Goal: Find specific page/section

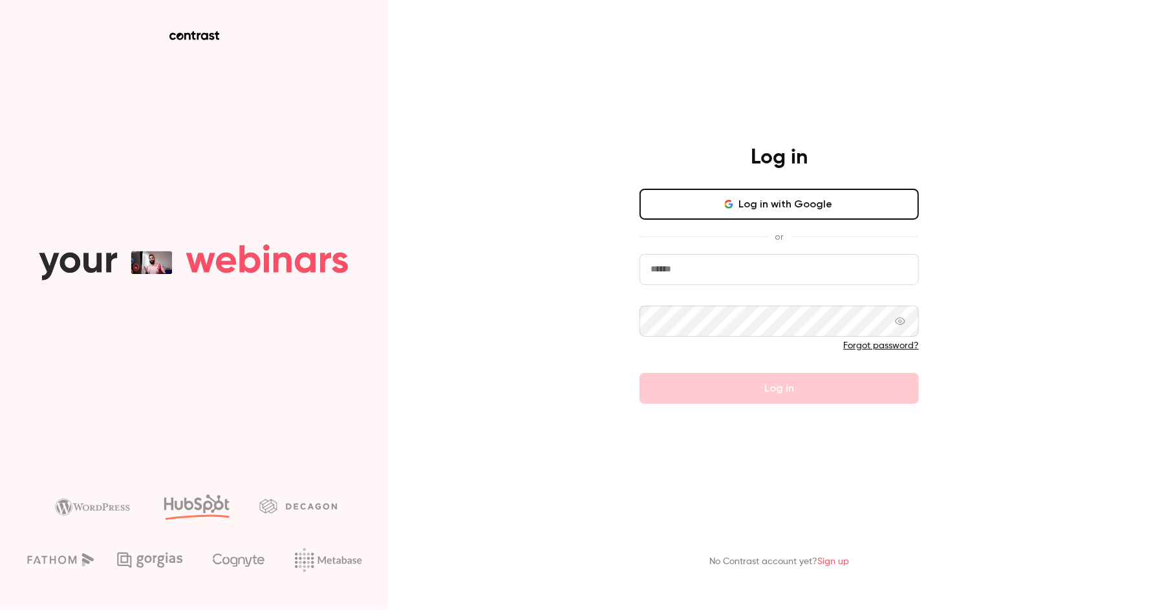
type input "**********"
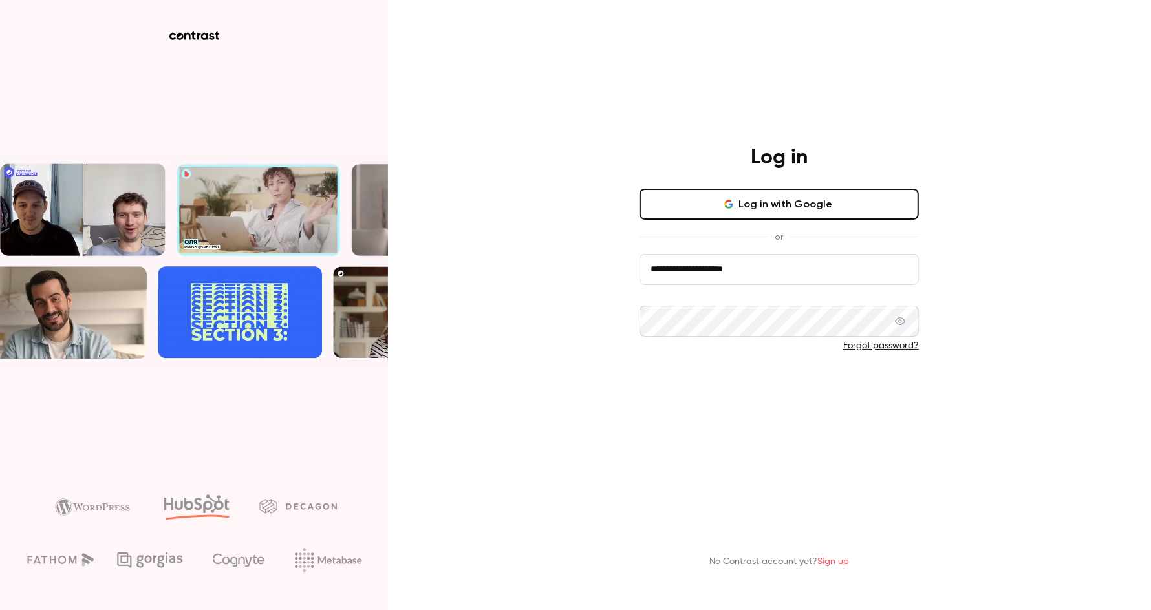
click at [655, 388] on button "Log in" at bounding box center [779, 388] width 279 height 31
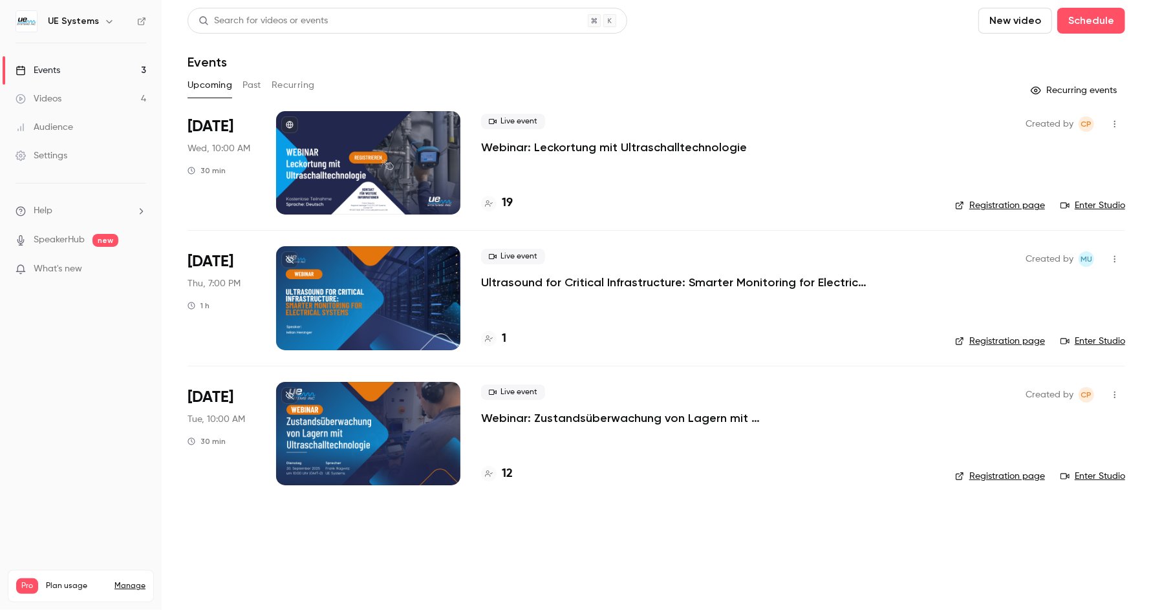
click at [70, 94] on link "Videos 4" at bounding box center [81, 99] width 162 height 28
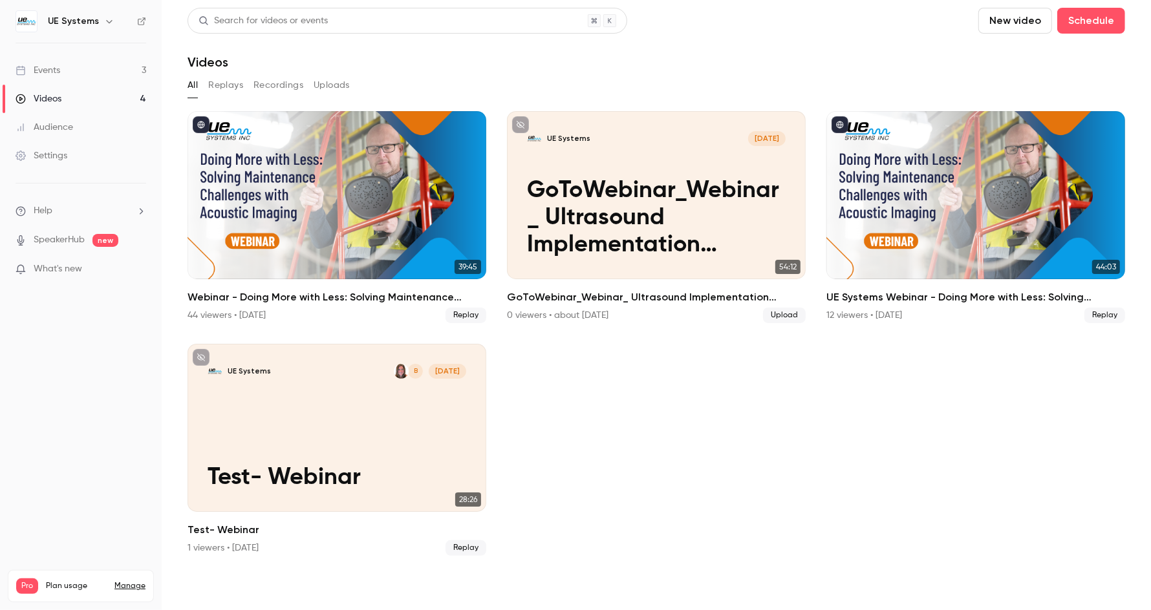
click at [115, 74] on link "Events 3" at bounding box center [81, 70] width 162 height 28
